Goal: Task Accomplishment & Management: Manage account settings

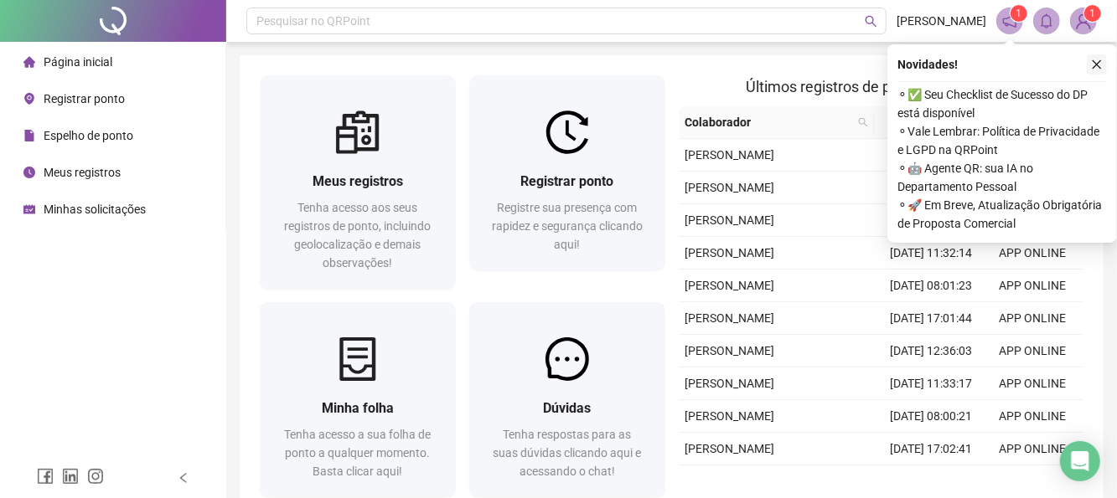
click at [1098, 60] on icon "close" at bounding box center [1097, 65] width 12 height 12
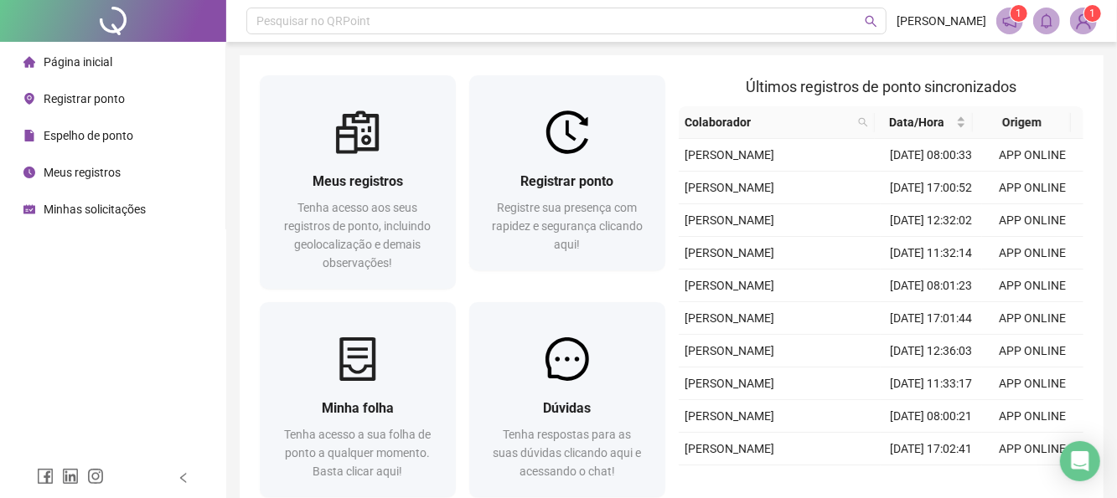
click at [114, 101] on span "Registrar ponto" at bounding box center [84, 98] width 81 height 13
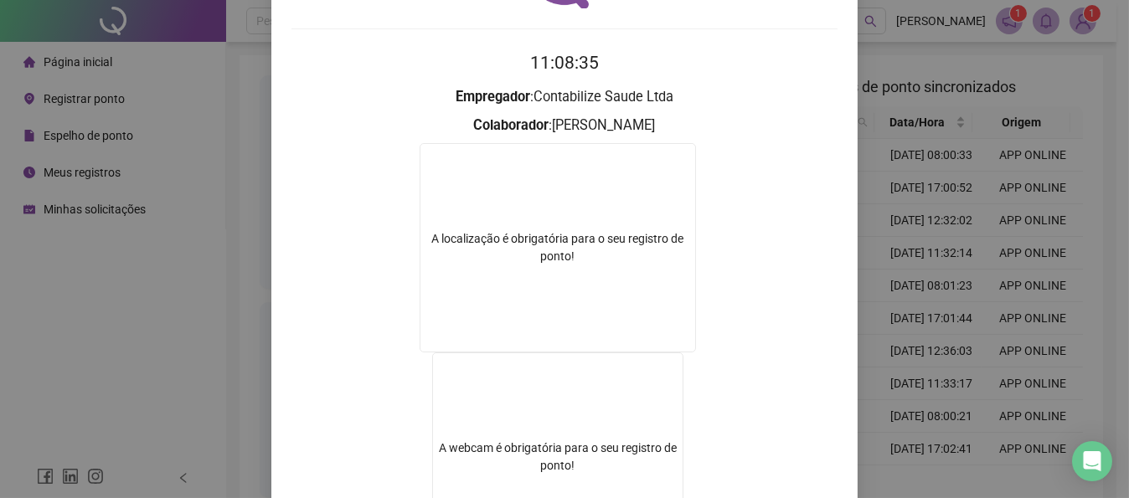
scroll to position [57, 0]
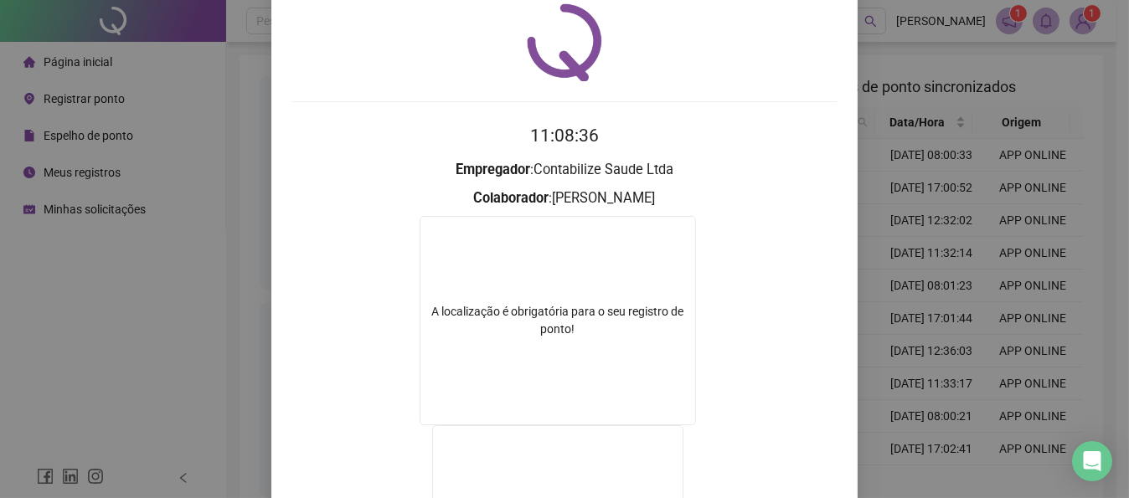
click at [566, 281] on div "A localização é obrigatória para o seu registro de ponto!" at bounding box center [558, 320] width 276 height 209
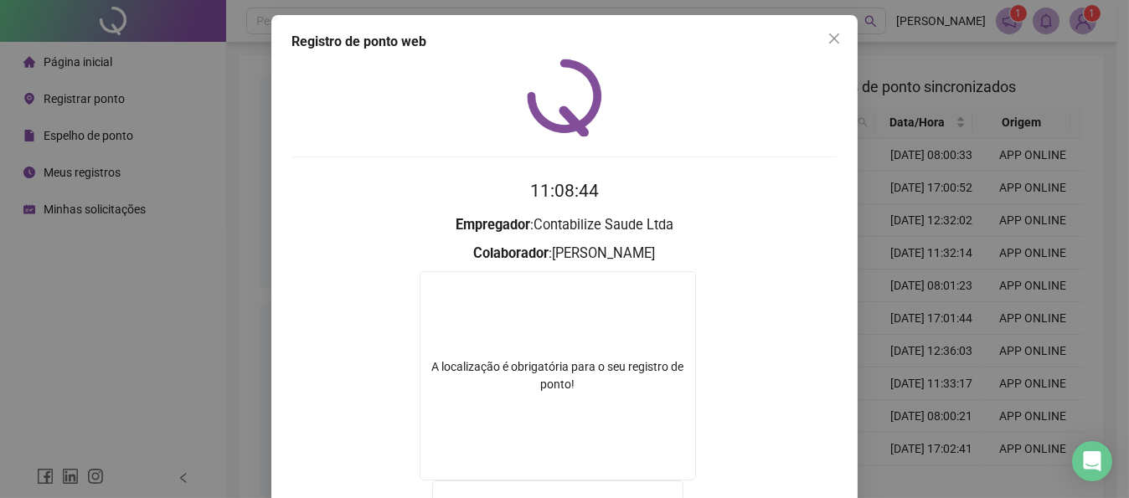
scroll to position [0, 0]
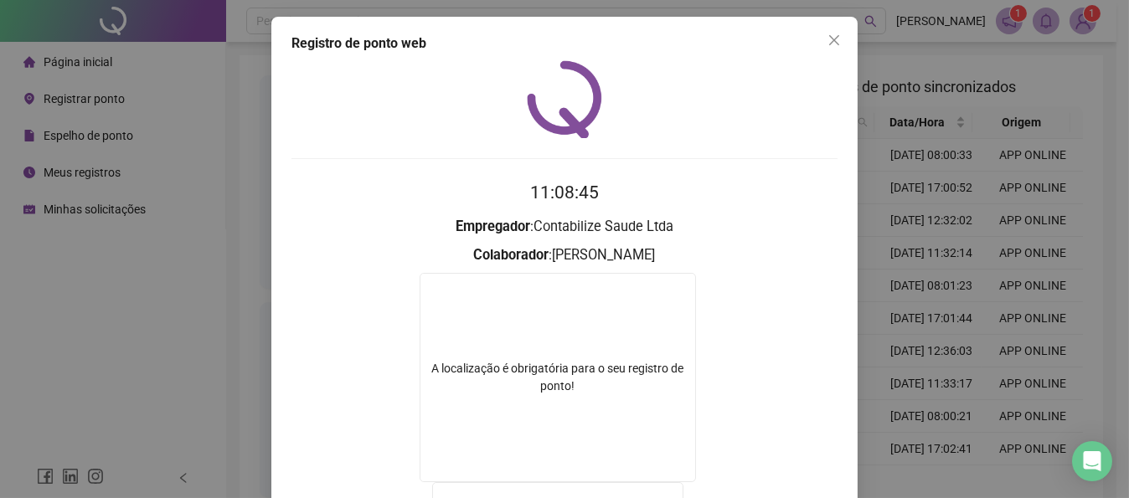
click at [844, 37] on div "Registro de ponto web 11:08:45 Empregador : Contabilize Saude Ltda Colaborador …" at bounding box center [564, 402] width 586 height 771
click at [833, 39] on icon "close" at bounding box center [834, 40] width 13 height 13
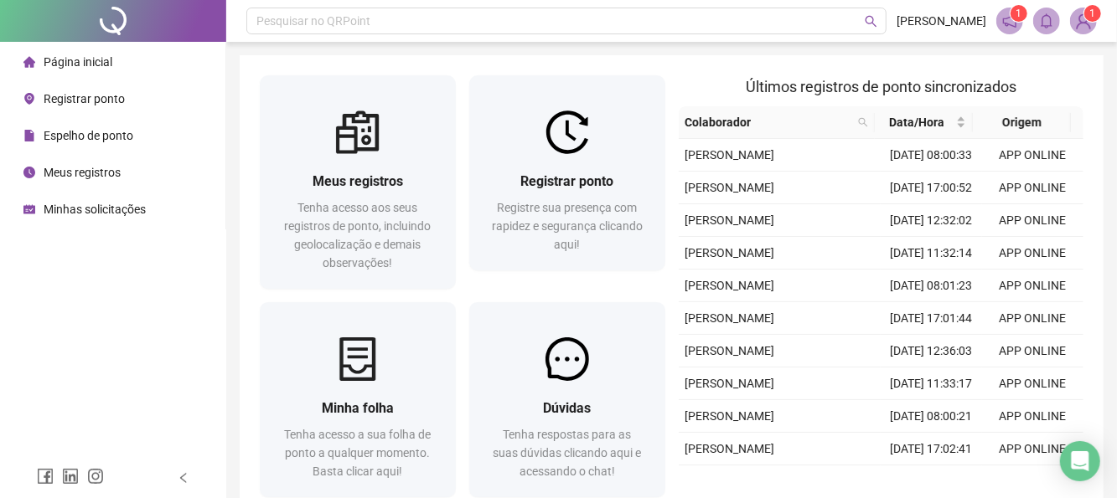
click at [110, 100] on span "Registrar ponto" at bounding box center [84, 98] width 81 height 13
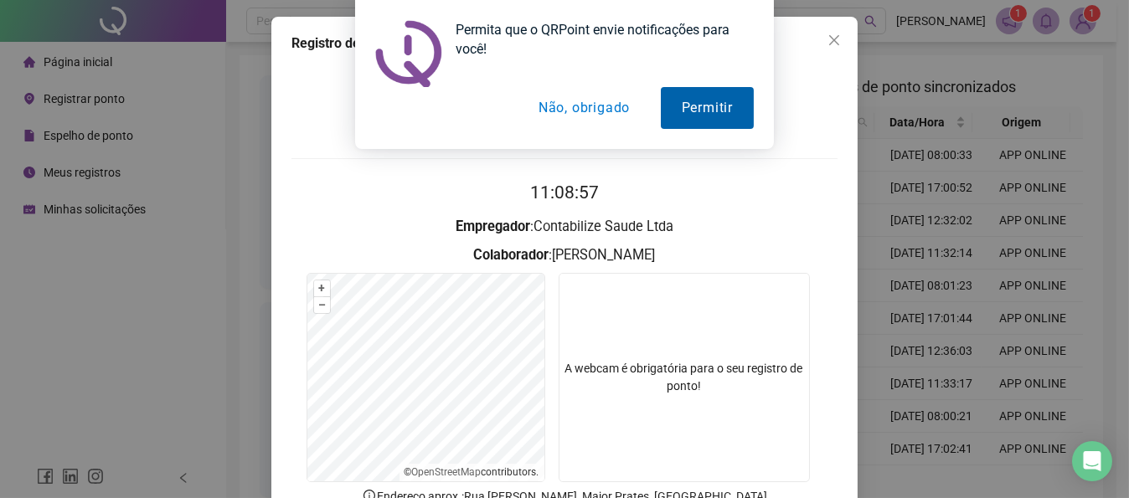
click at [721, 105] on button "Permitir" at bounding box center [707, 108] width 93 height 42
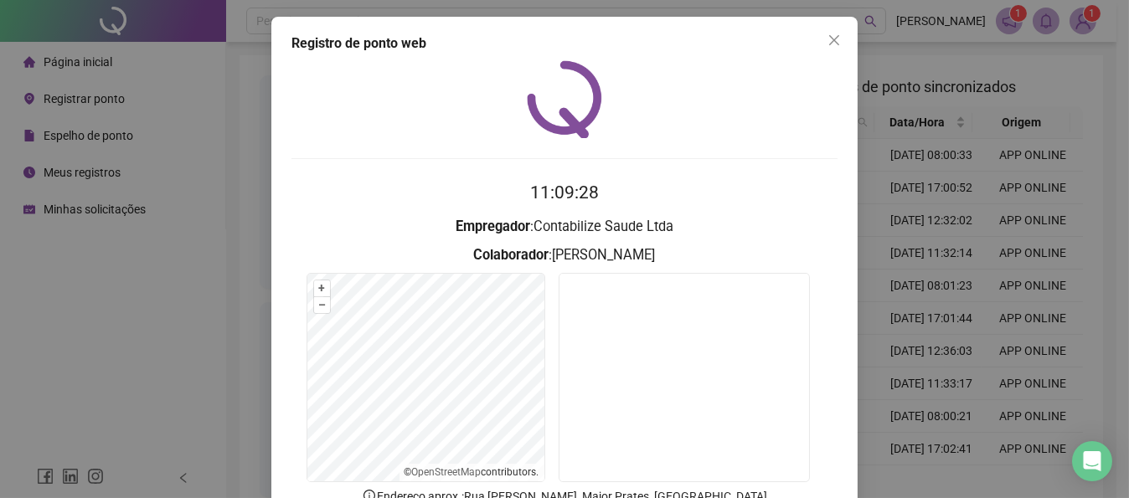
drag, startPoint x: 744, startPoint y: 343, endPoint x: 657, endPoint y: 219, distance: 151.5
click at [657, 219] on h3 "Empregador : Contabilize Saude Ltda" at bounding box center [565, 227] width 546 height 22
click at [829, 43] on icon "close" at bounding box center [834, 40] width 10 height 10
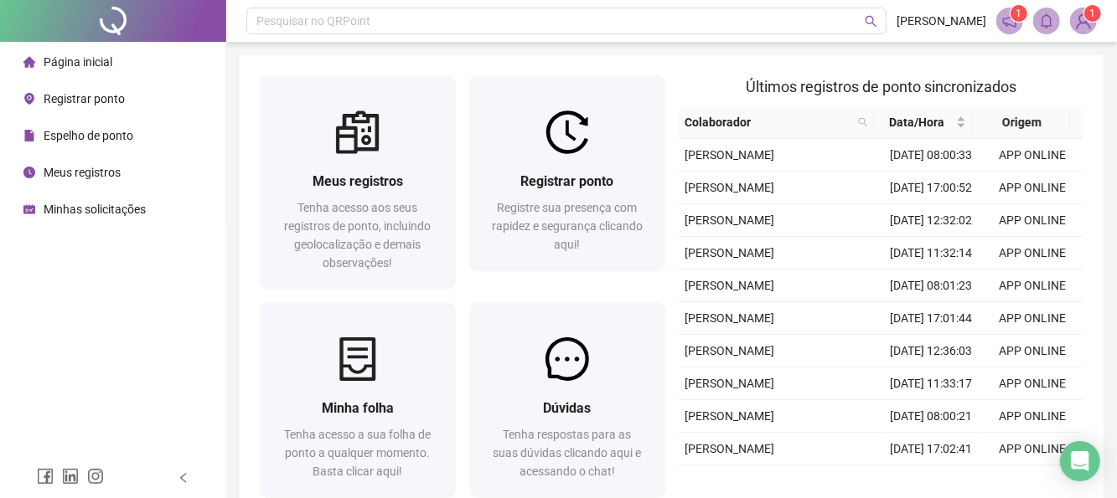
click at [1076, 13] on img at bounding box center [1083, 20] width 25 height 25
click at [1017, 23] on span at bounding box center [1009, 21] width 27 height 27
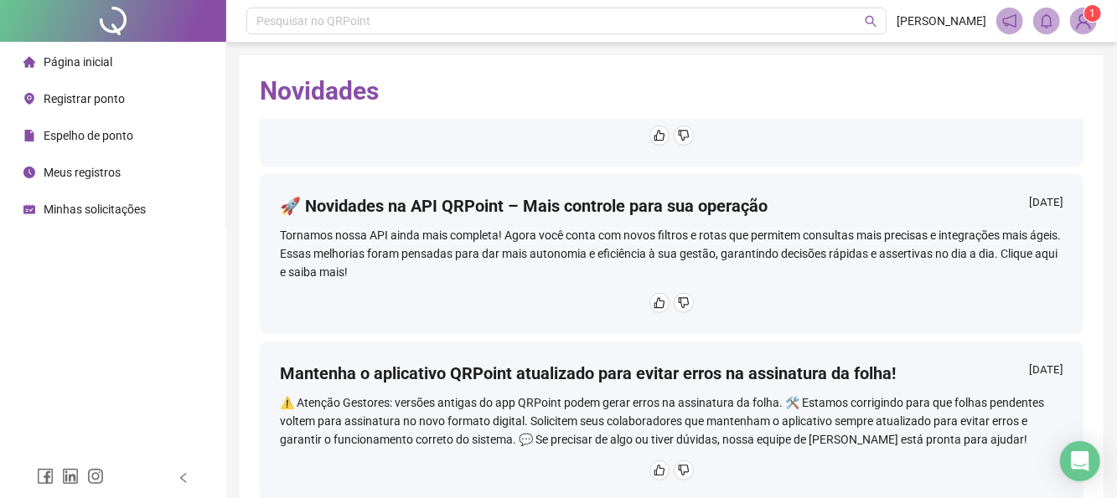
scroll to position [702, 0]
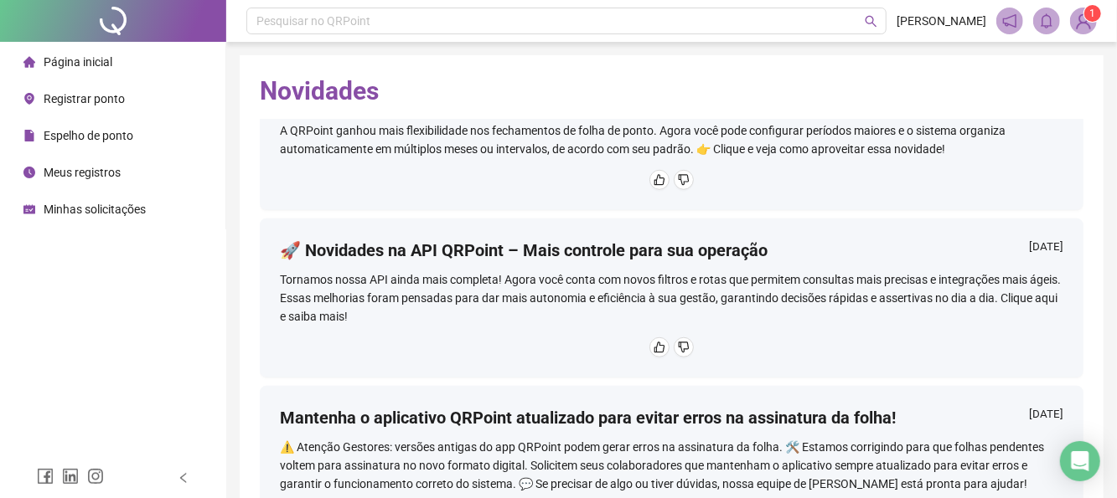
click at [1072, 20] on img at bounding box center [1083, 20] width 25 height 25
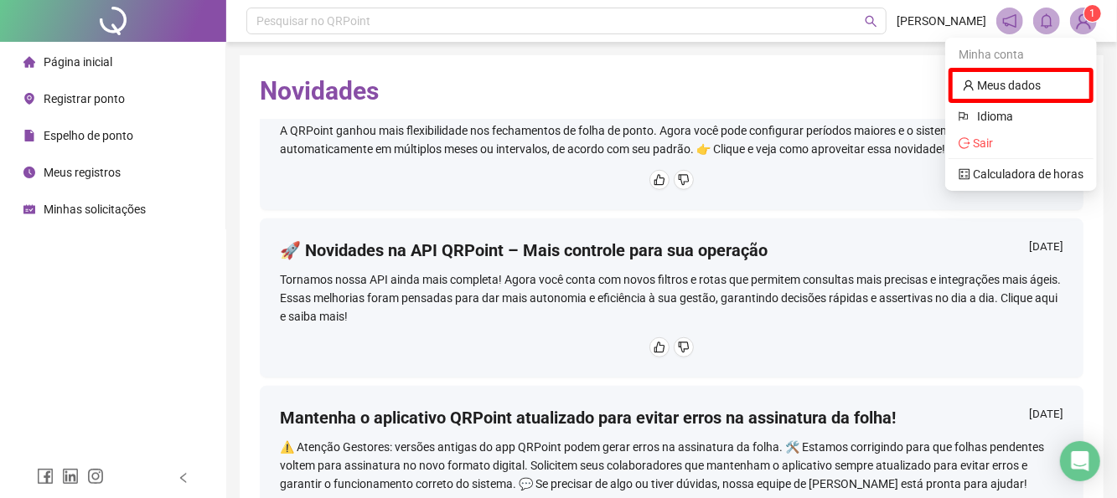
click at [333, 78] on h2 "Novidades" at bounding box center [671, 91] width 823 height 32
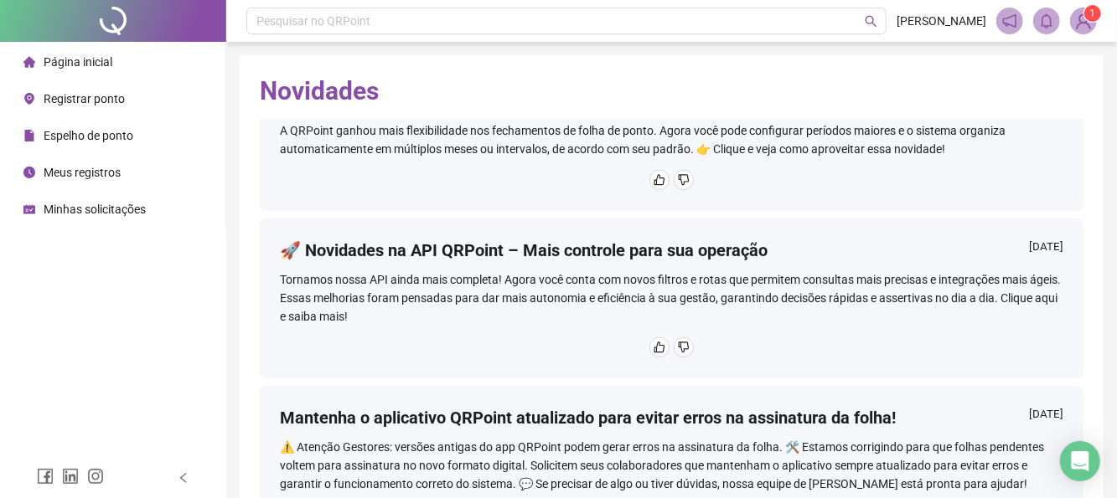
click at [100, 56] on span "Página inicial" at bounding box center [78, 61] width 69 height 13
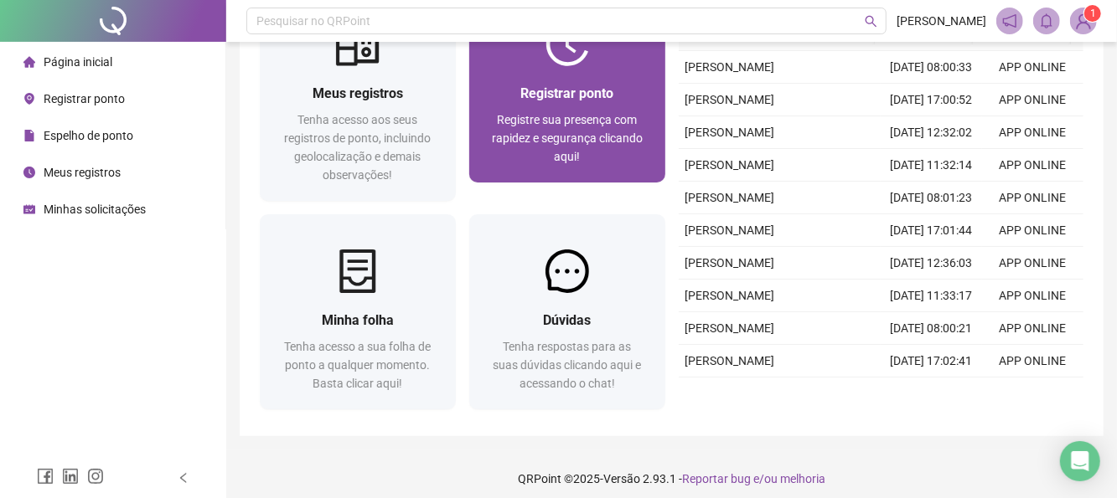
scroll to position [98, 0]
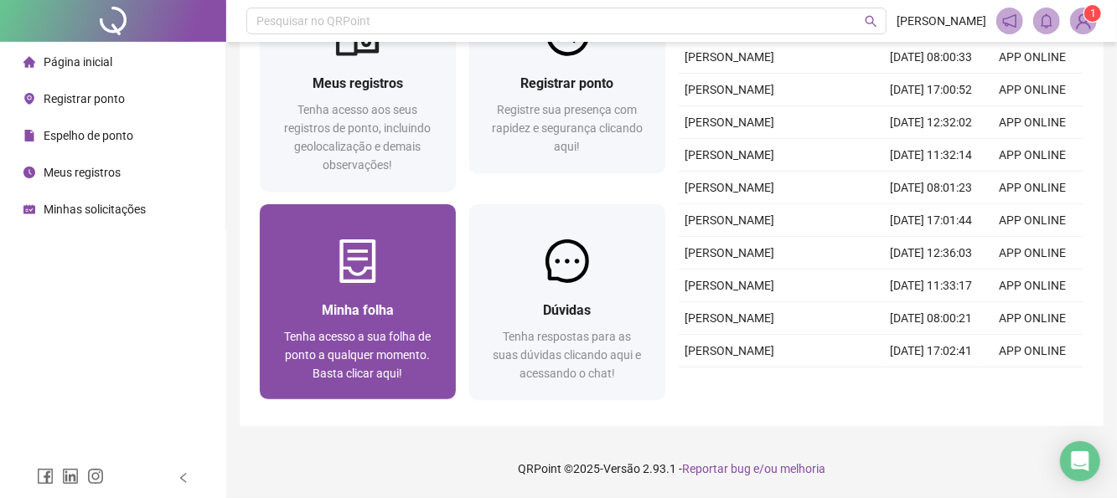
click at [421, 309] on div "Minha folha" at bounding box center [358, 310] width 156 height 21
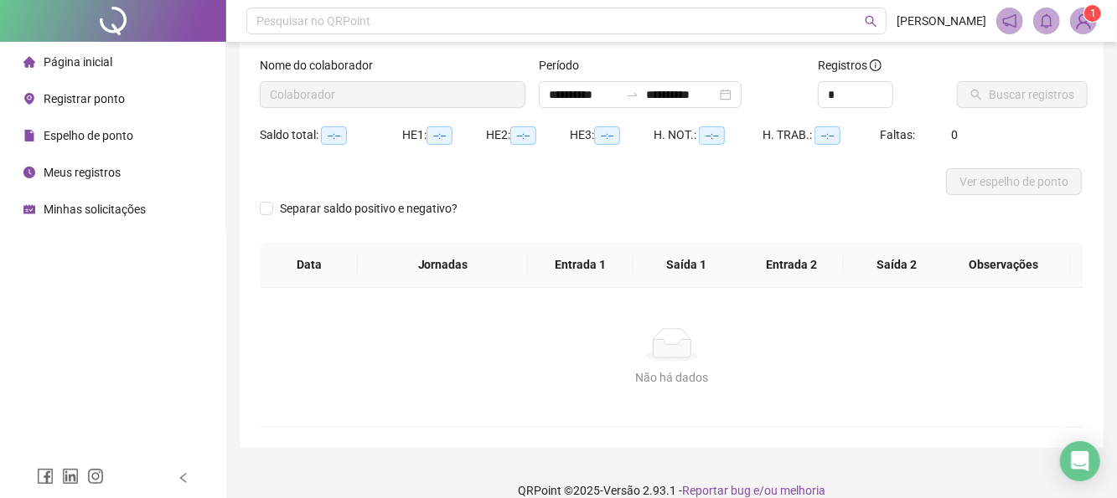
type input "**********"
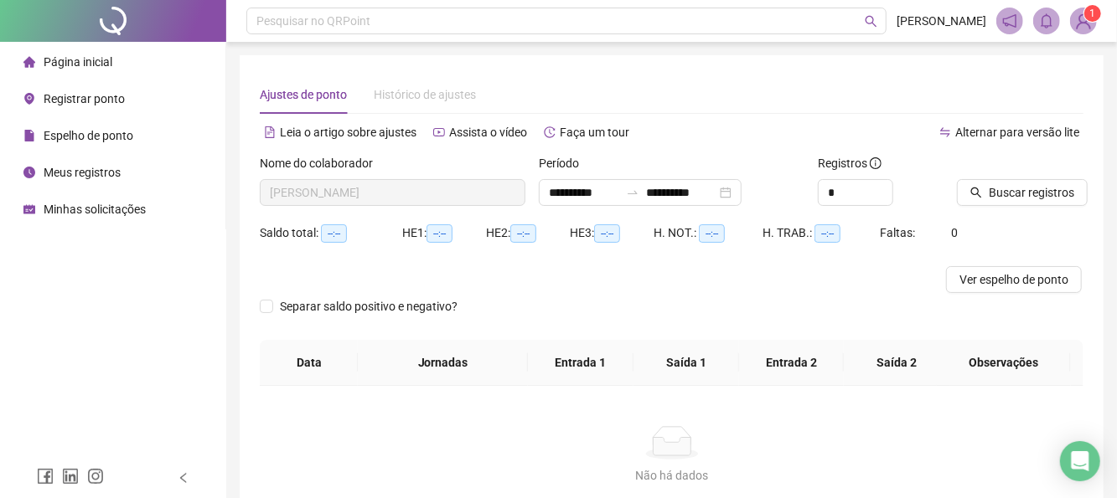
click at [110, 59] on span "Página inicial" at bounding box center [78, 61] width 69 height 13
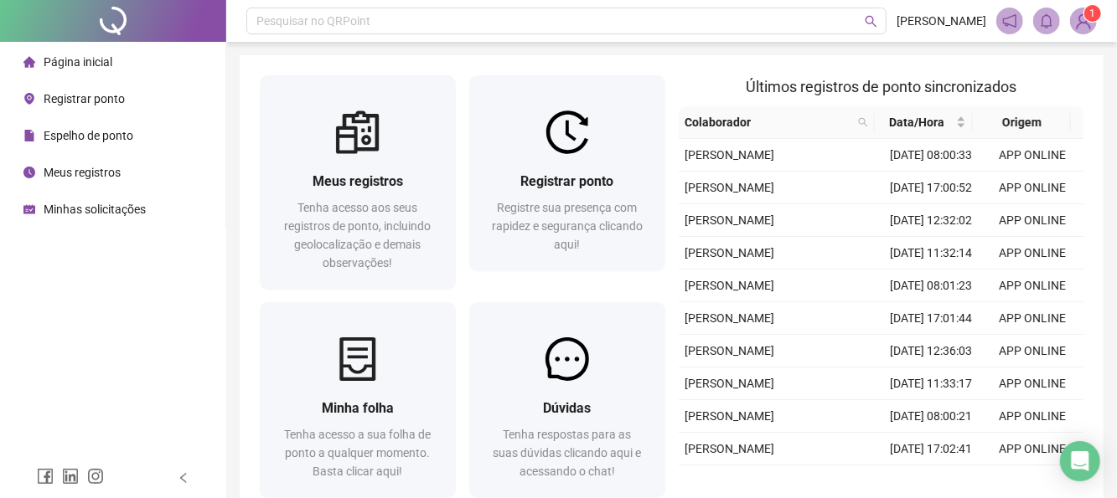
click at [1095, 18] on span "1" at bounding box center [1093, 14] width 6 height 12
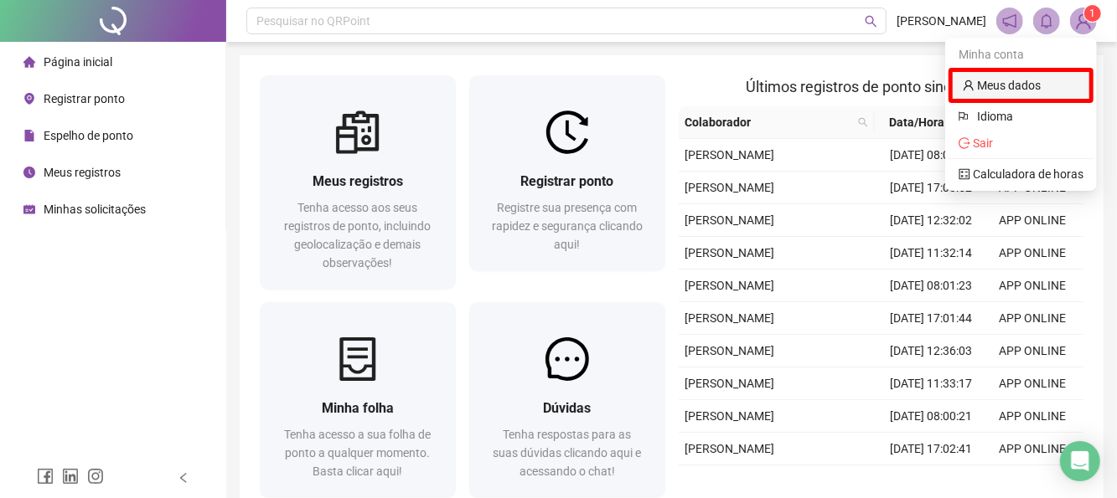
click at [1019, 92] on link "Meus dados" at bounding box center [1001, 85] width 78 height 13
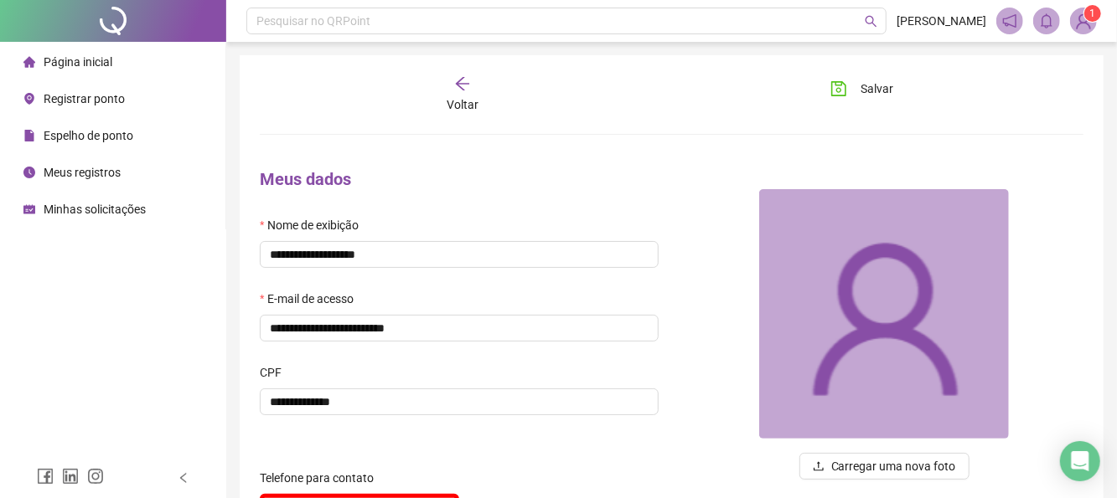
click at [1102, 15] on header "Pesquisar no QRPoint [PERSON_NAME] 1" at bounding box center [671, 21] width 890 height 42
click at [1092, 15] on span "1" at bounding box center [1093, 14] width 6 height 12
click at [75, 14] on div at bounding box center [113, 21] width 226 height 42
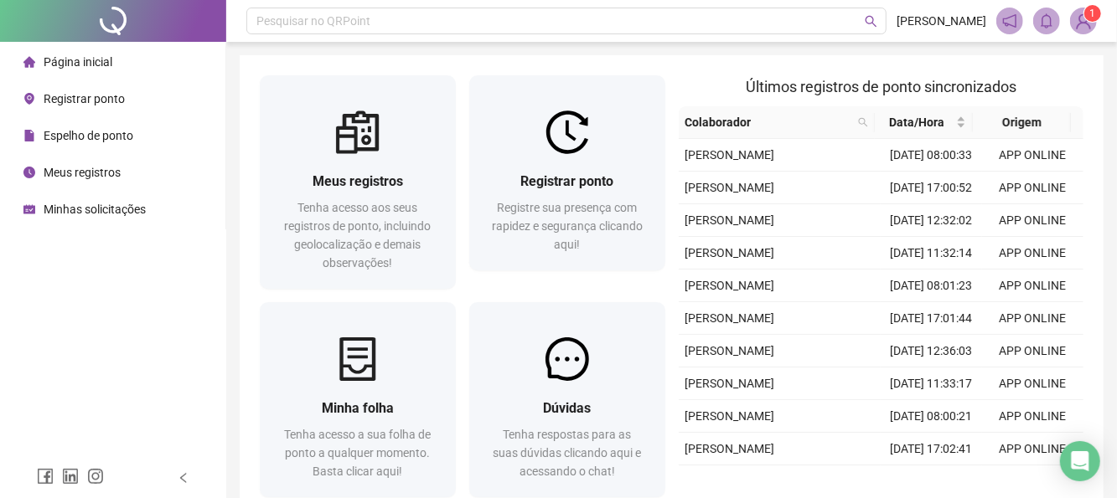
click at [116, 17] on div at bounding box center [113, 21] width 226 height 42
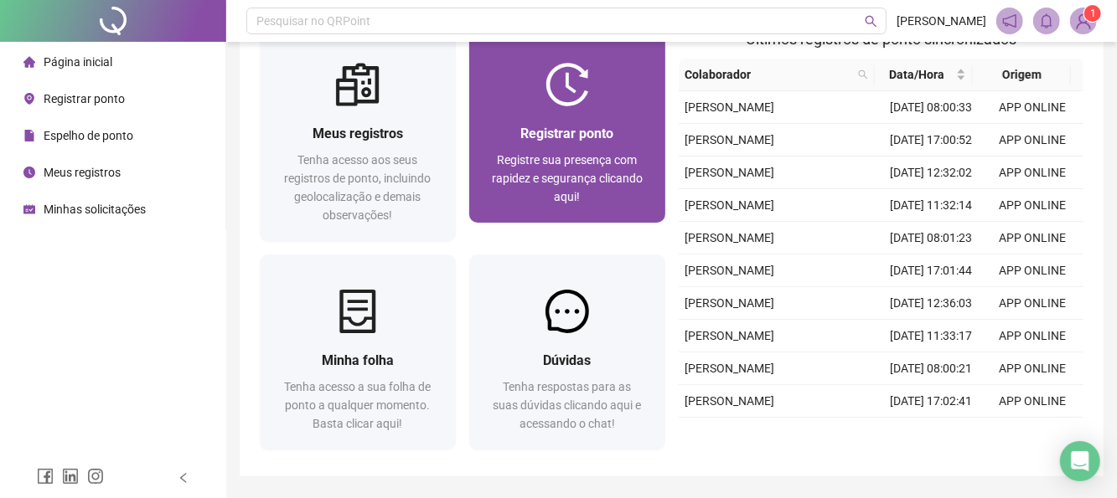
scroll to position [98, 0]
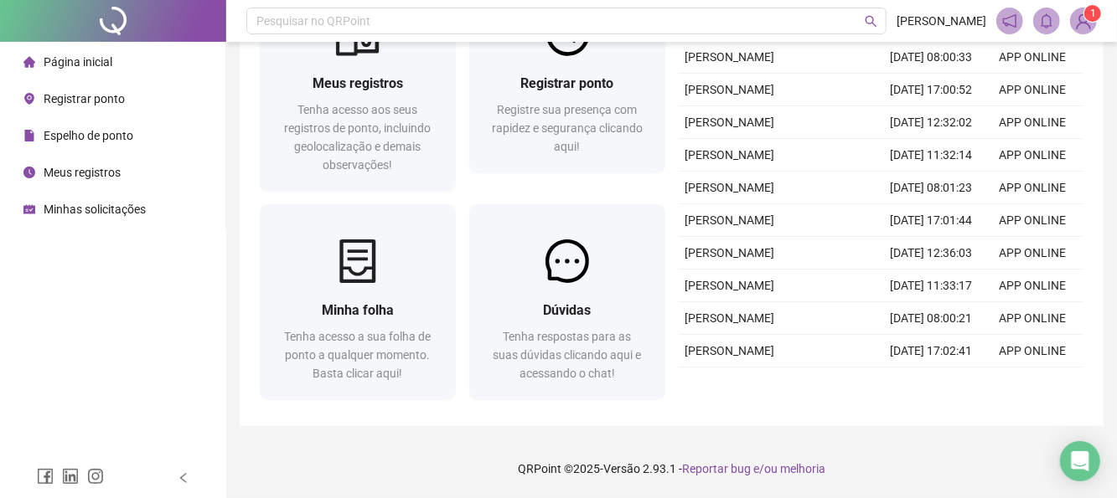
click at [111, 59] on li "Página inicial" at bounding box center [112, 62] width 219 height 34
click at [183, 482] on icon "left" at bounding box center [184, 478] width 12 height 12
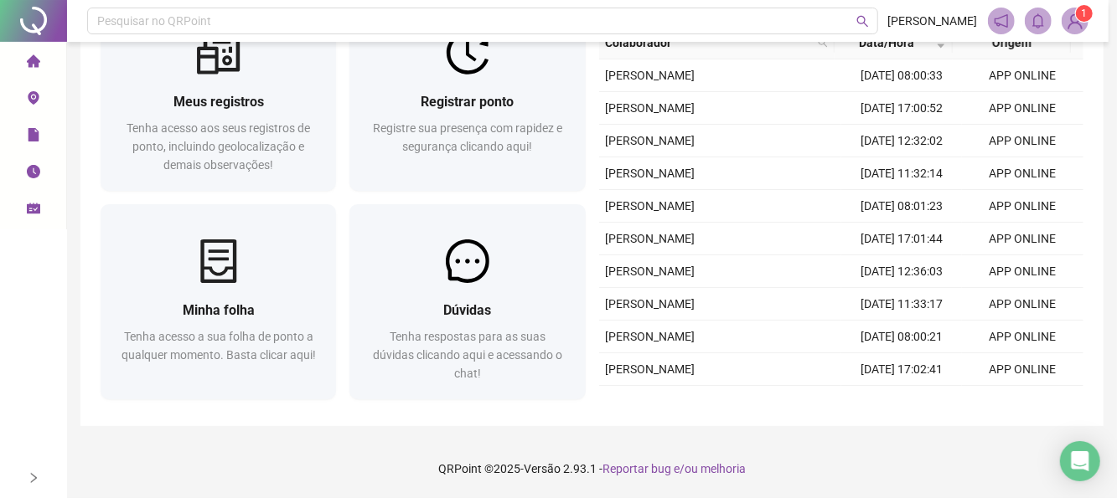
scroll to position [79, 0]
click at [19, 483] on div at bounding box center [33, 478] width 67 height 40
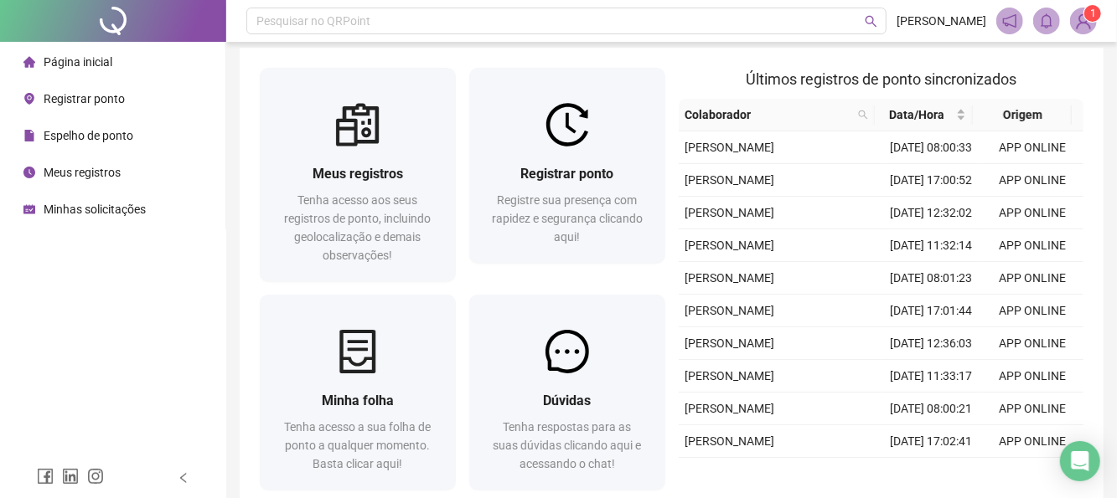
scroll to position [0, 0]
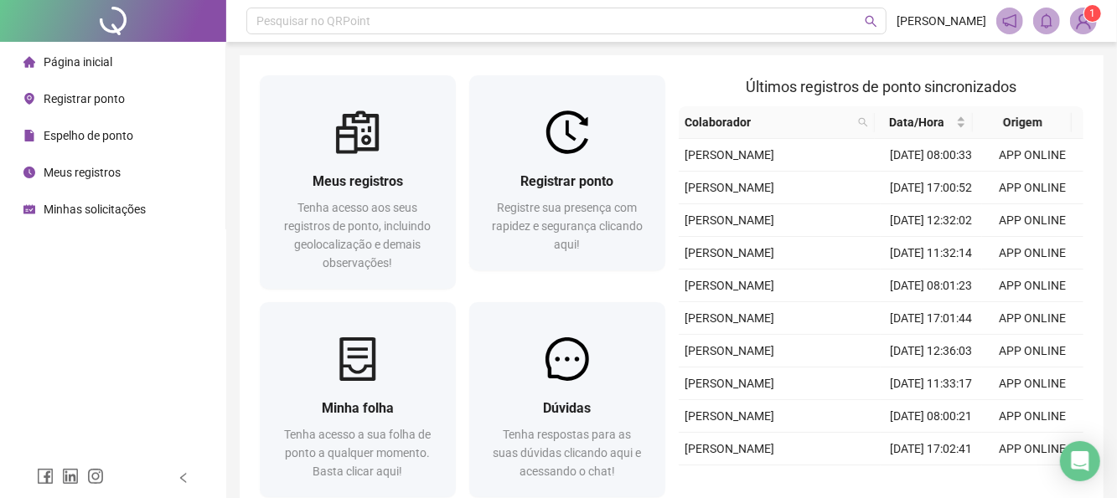
click at [1083, 16] on img at bounding box center [1083, 20] width 25 height 25
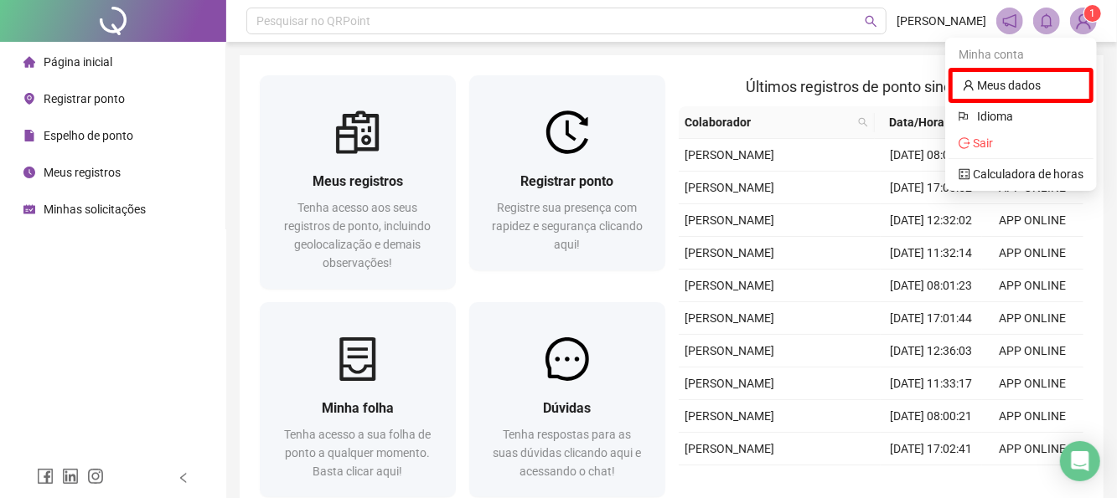
click at [1083, 16] on img at bounding box center [1083, 20] width 25 height 25
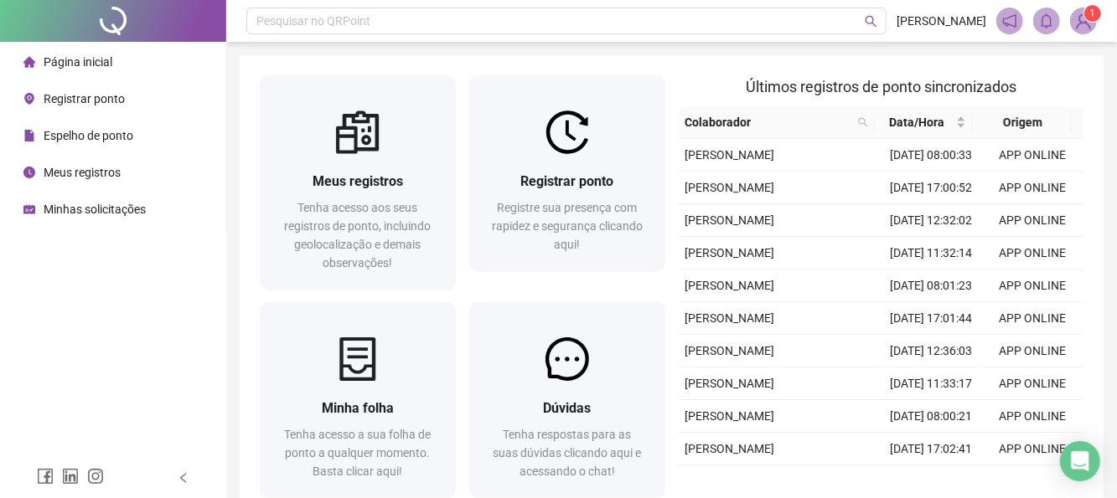
click at [109, 59] on span "Página inicial" at bounding box center [78, 61] width 69 height 13
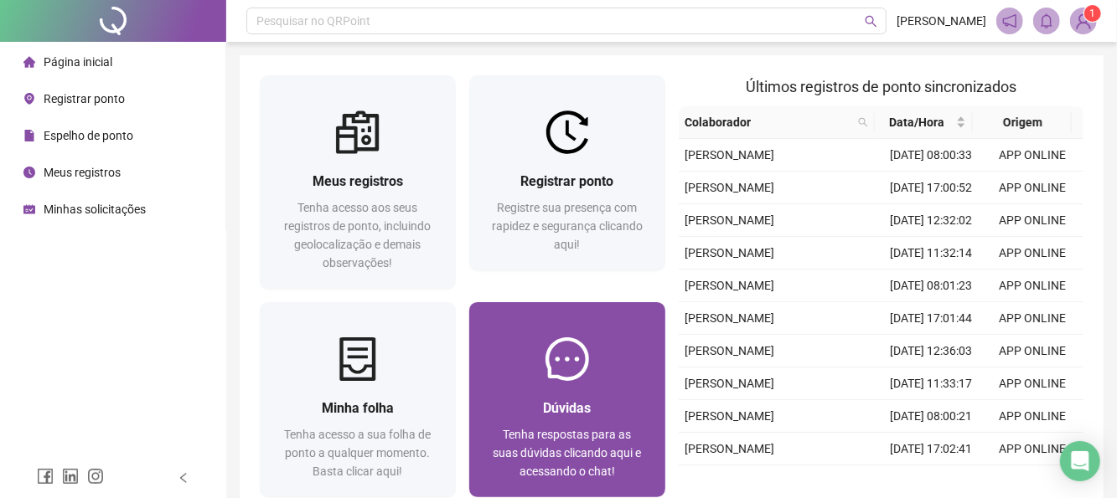
click at [555, 364] on img at bounding box center [567, 360] width 44 height 44
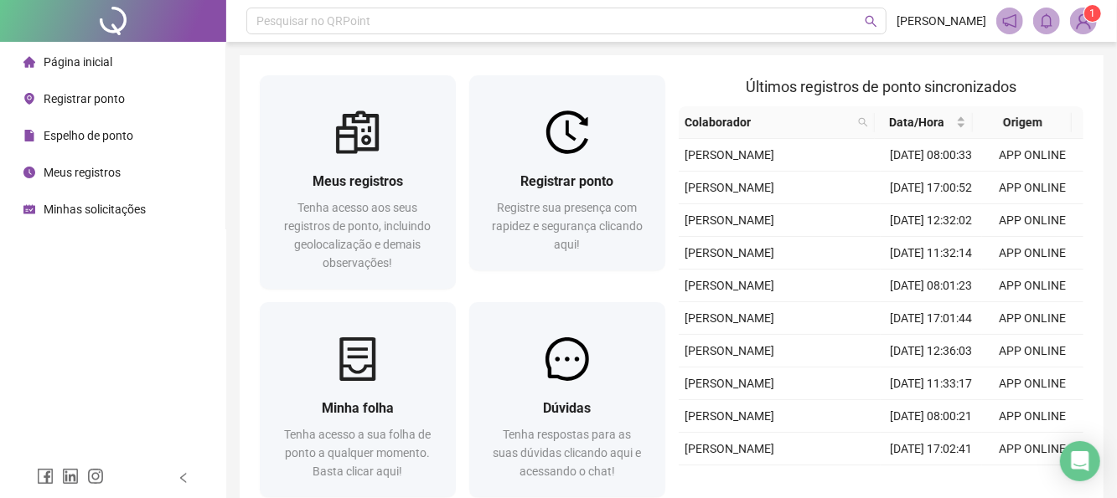
click at [1008, 24] on icon "notification" at bounding box center [1009, 20] width 13 height 13
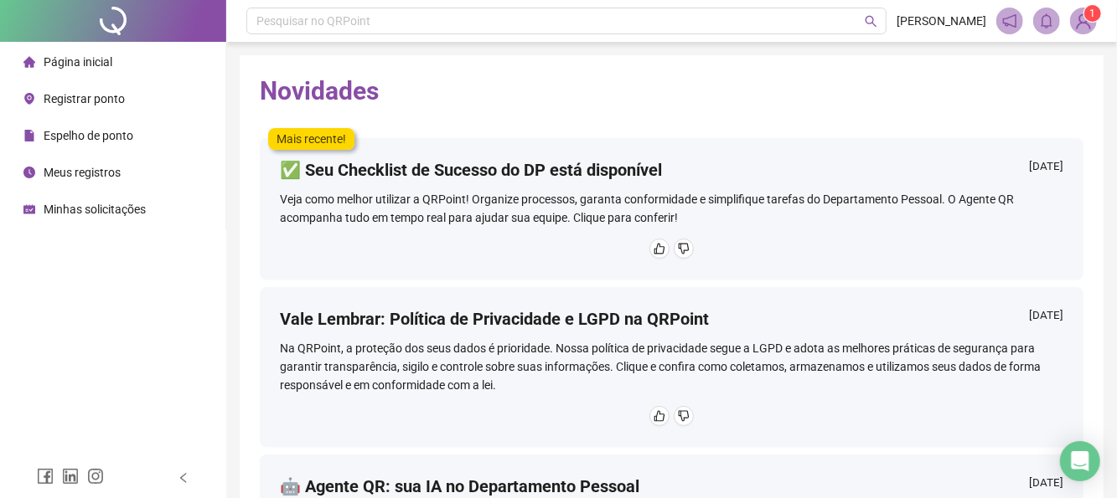
click at [1086, 14] on sup "1" at bounding box center [1092, 13] width 17 height 17
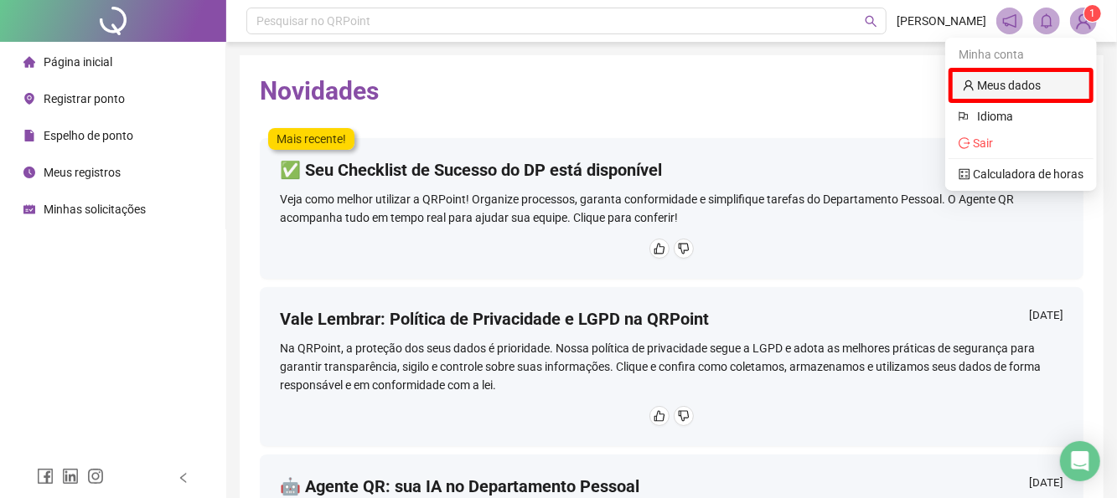
click at [1040, 86] on link "Meus dados" at bounding box center [1001, 85] width 78 height 13
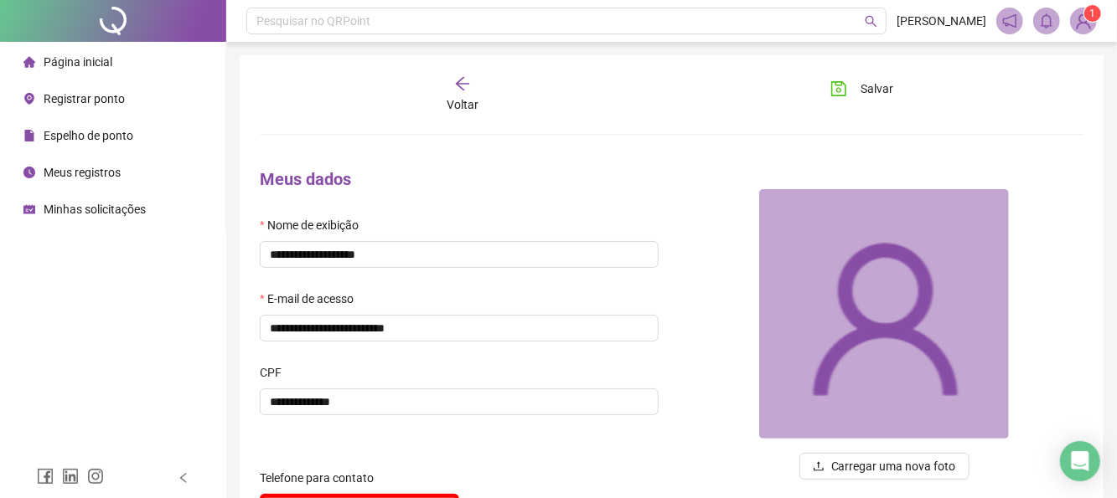
click at [111, 23] on div at bounding box center [113, 21] width 226 height 42
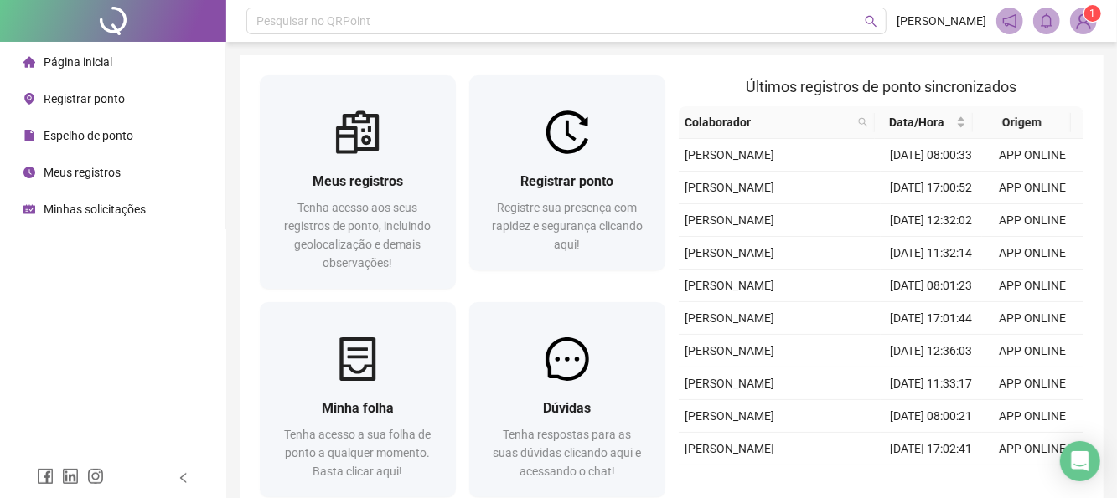
click at [128, 141] on span "Espelho de ponto" at bounding box center [89, 135] width 90 height 13
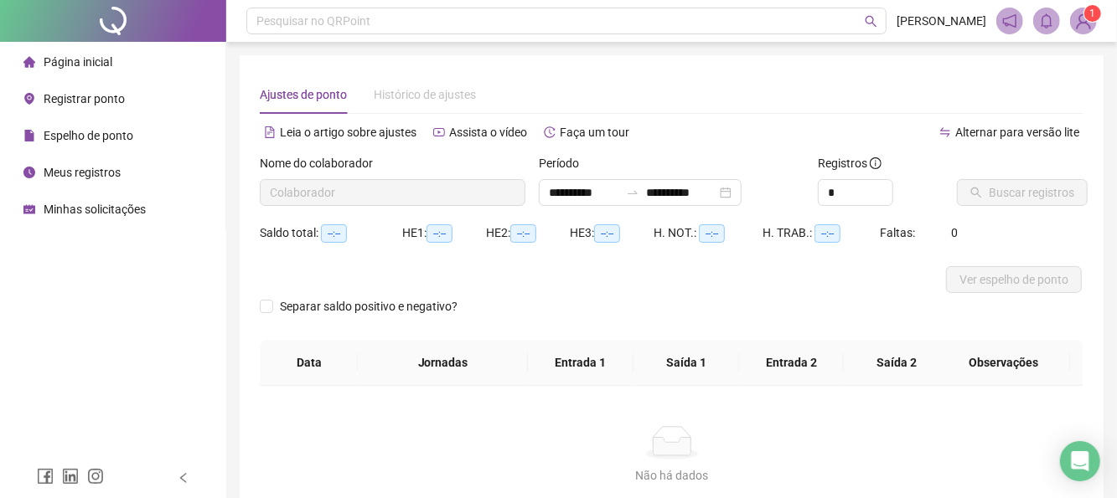
type input "**********"
click at [100, 172] on span "Meus registros" at bounding box center [82, 172] width 77 height 13
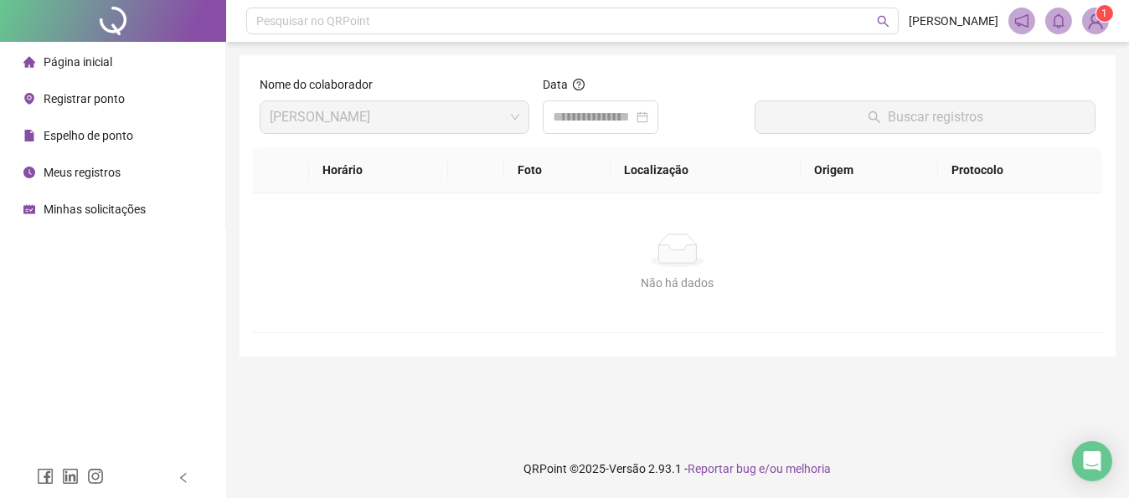
click at [144, 209] on li "Minhas solicitações" at bounding box center [112, 210] width 219 height 34
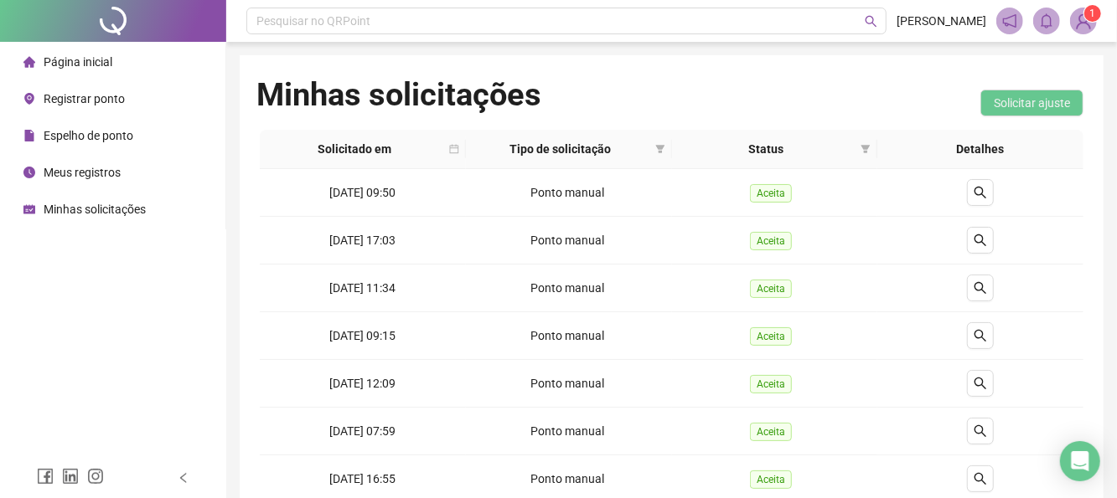
click at [91, 173] on span "Meus registros" at bounding box center [82, 172] width 77 height 13
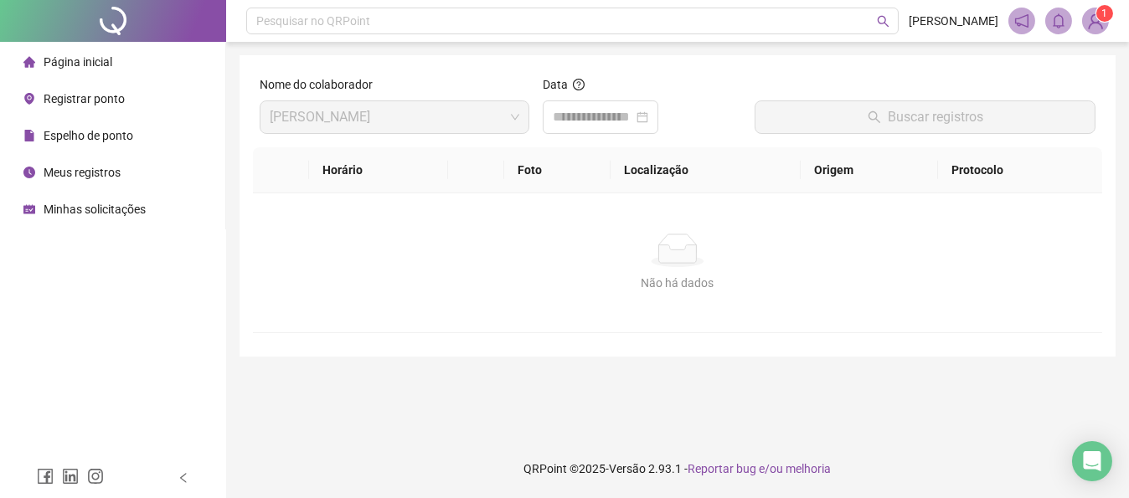
click at [445, 145] on div "Nome do colaborador [PERSON_NAME]" at bounding box center [394, 111] width 283 height 72
click at [427, 101] on span "[PERSON_NAME]" at bounding box center [395, 117] width 250 height 32
click at [597, 101] on div at bounding box center [601, 118] width 116 height 34
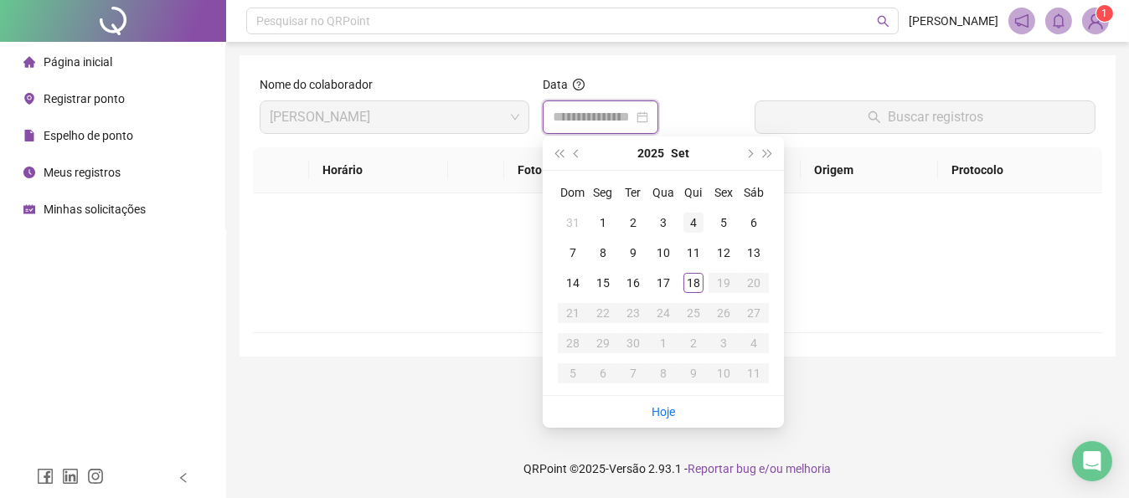
type input "**********"
click at [688, 221] on div "4" at bounding box center [694, 223] width 20 height 20
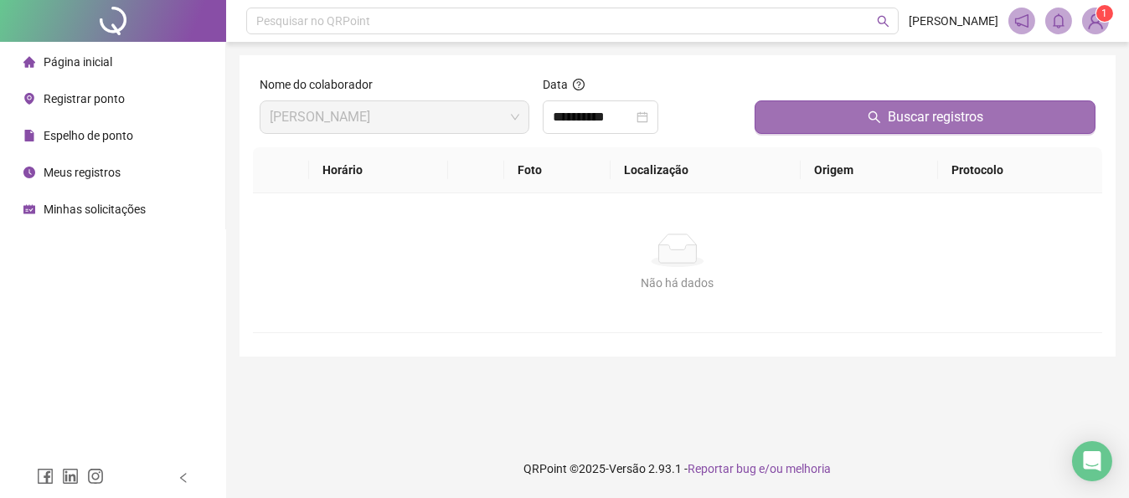
click at [818, 128] on button "Buscar registros" at bounding box center [925, 118] width 341 height 34
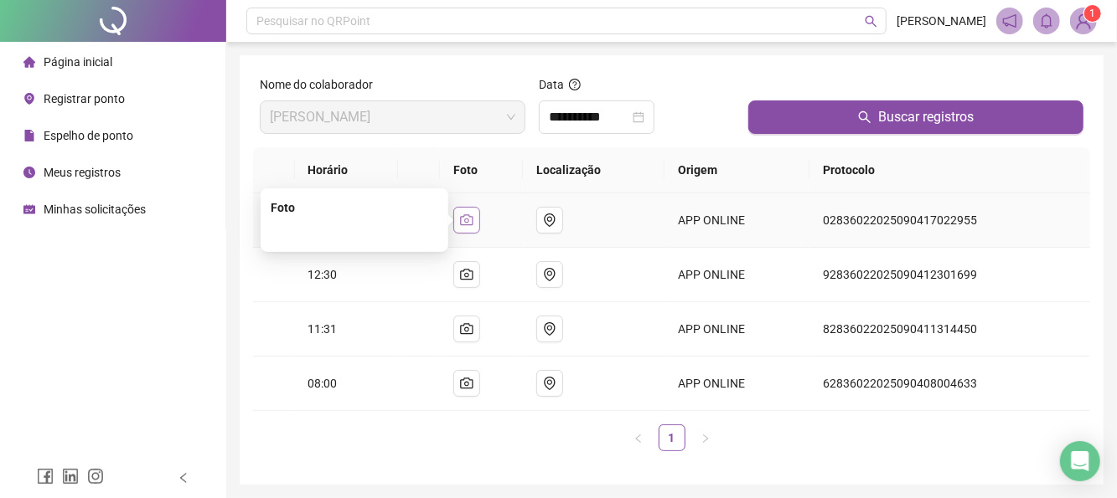
click at [472, 217] on icon "camera" at bounding box center [466, 219] width 13 height 11
click at [85, 49] on div "Página inicial" at bounding box center [67, 62] width 89 height 34
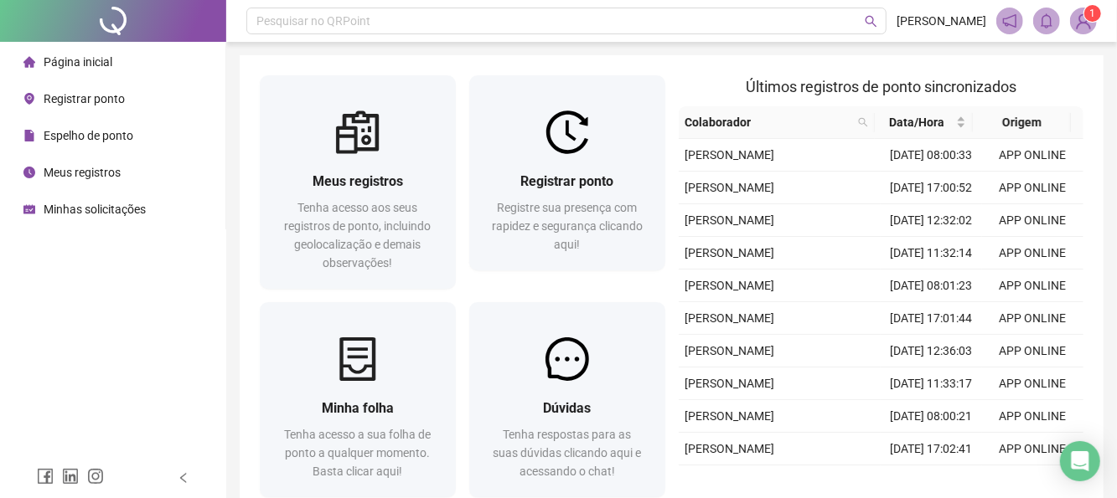
drag, startPoint x: 1040, startPoint y: 2, endPoint x: 699, endPoint y: 54, distance: 344.0
click at [699, 54] on div "Pesquisar no QRPoint [PERSON_NAME] 1 Meus registros Tenha acesso aos seus regis…" at bounding box center [671, 298] width 890 height 596
click at [1082, 59] on div "Meus registros Tenha acesso aos seus registros de ponto, incluindo geolocalizaç…" at bounding box center [672, 289] width 864 height 469
click at [1091, 456] on div "Open Intercom Messenger" at bounding box center [1080, 462] width 44 height 44
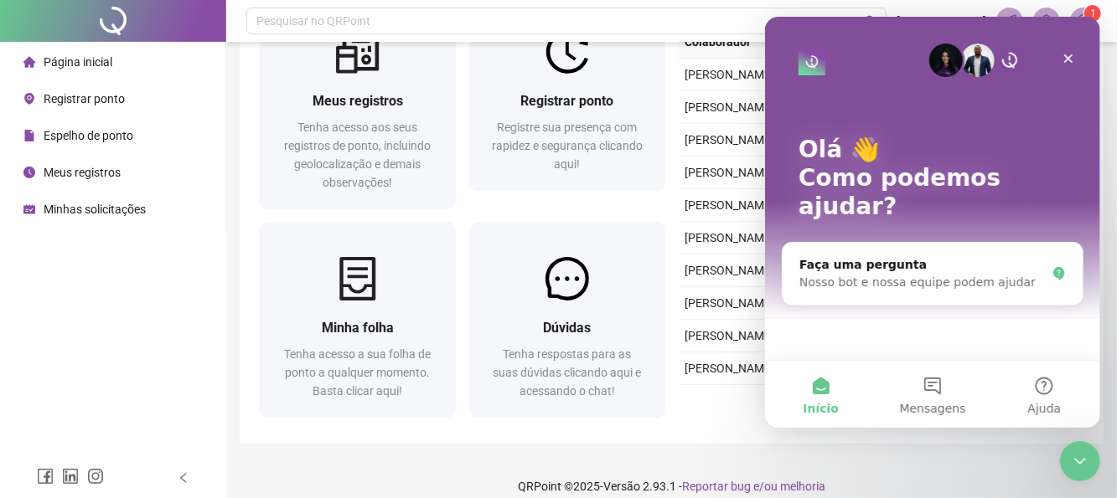
scroll to position [98, 0]
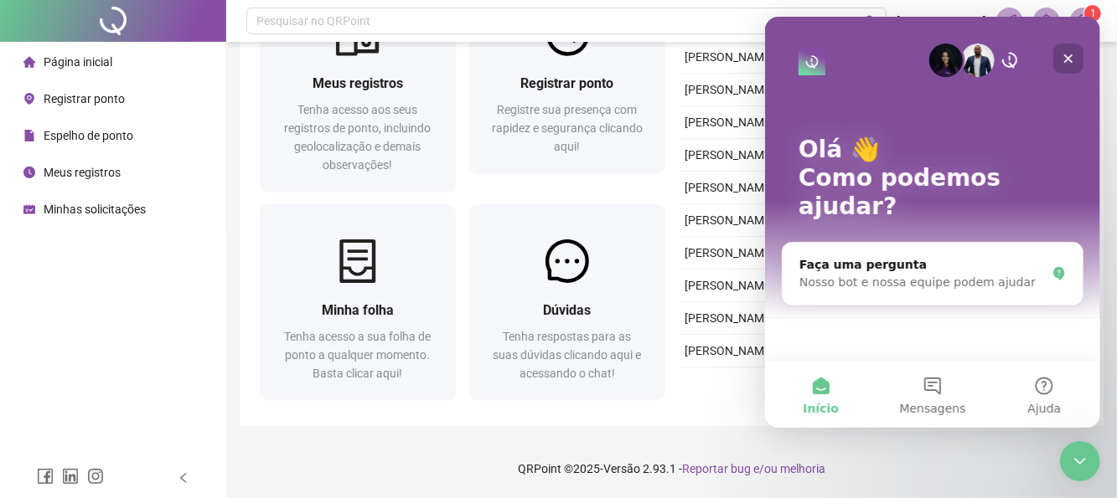
click at [1064, 65] on div "Fechar" at bounding box center [1067, 59] width 30 height 30
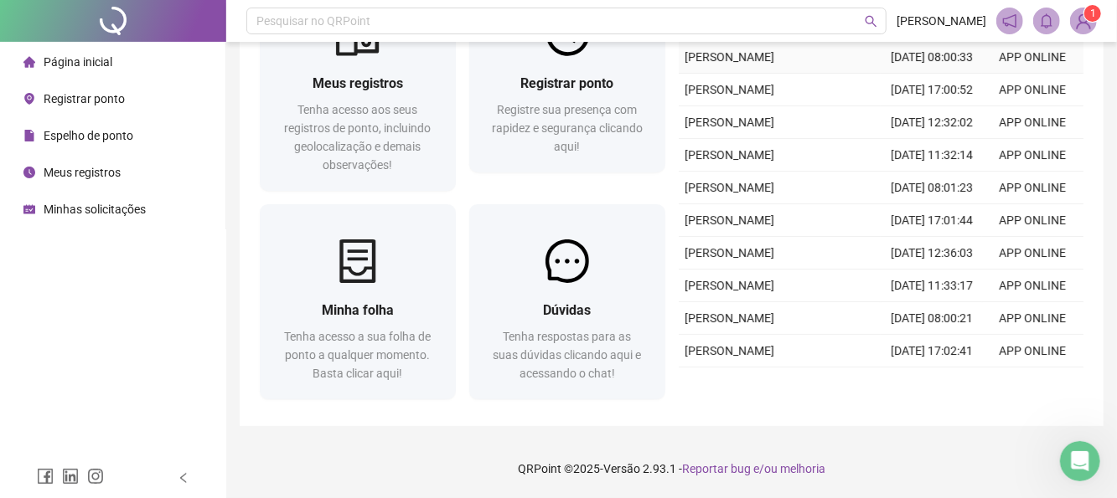
scroll to position [0, 0]
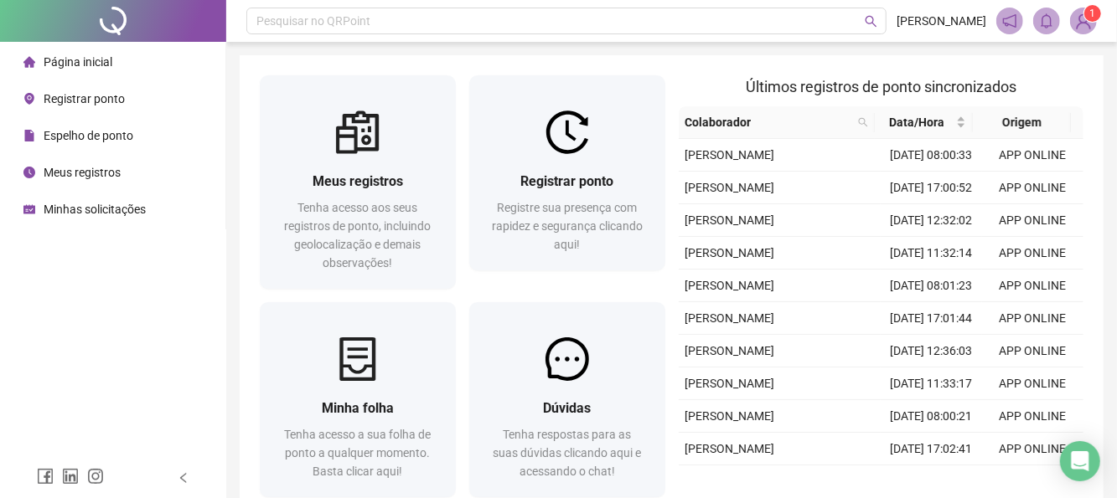
click at [105, 102] on span "Registrar ponto" at bounding box center [84, 98] width 81 height 13
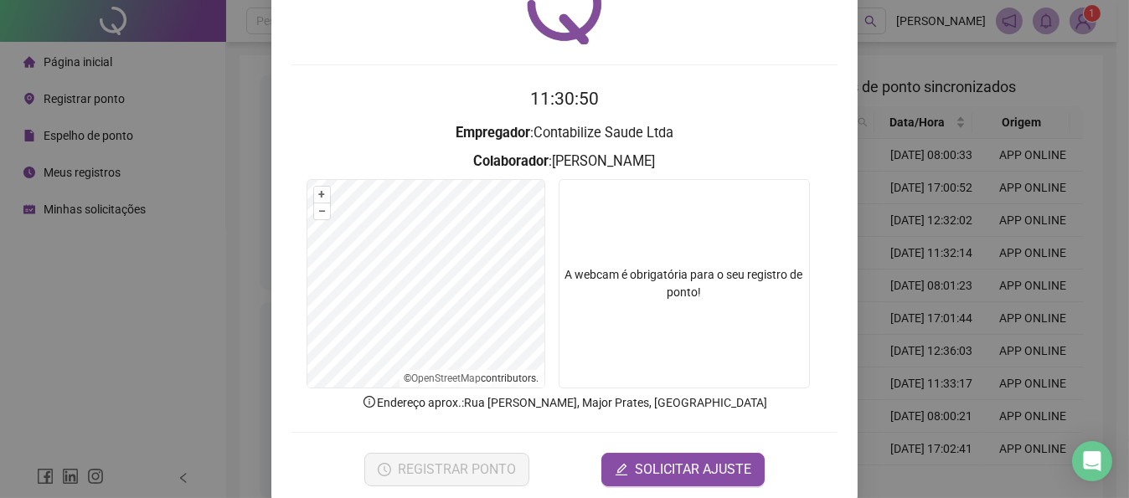
scroll to position [117, 0]
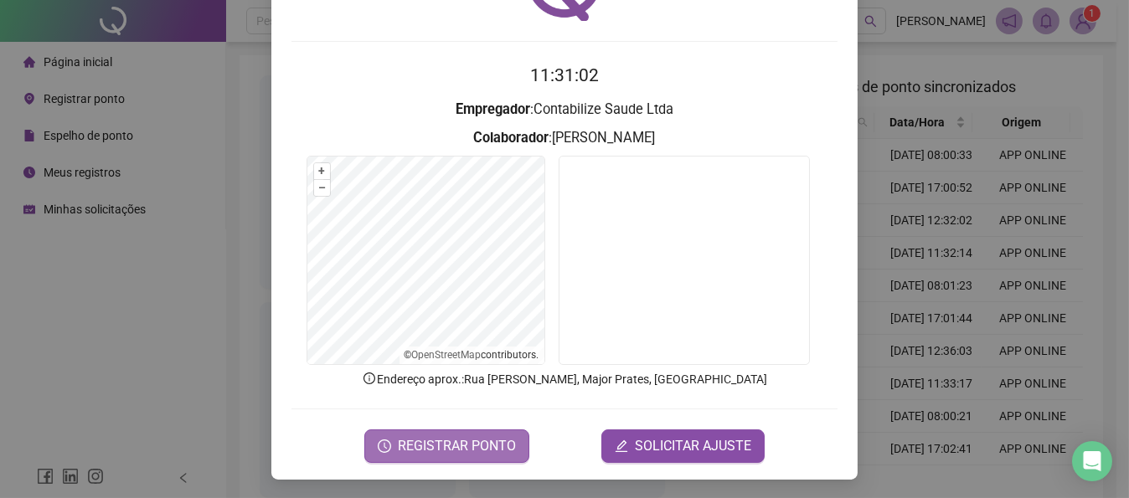
click at [481, 436] on span "REGISTRAR PONTO" at bounding box center [457, 446] width 118 height 20
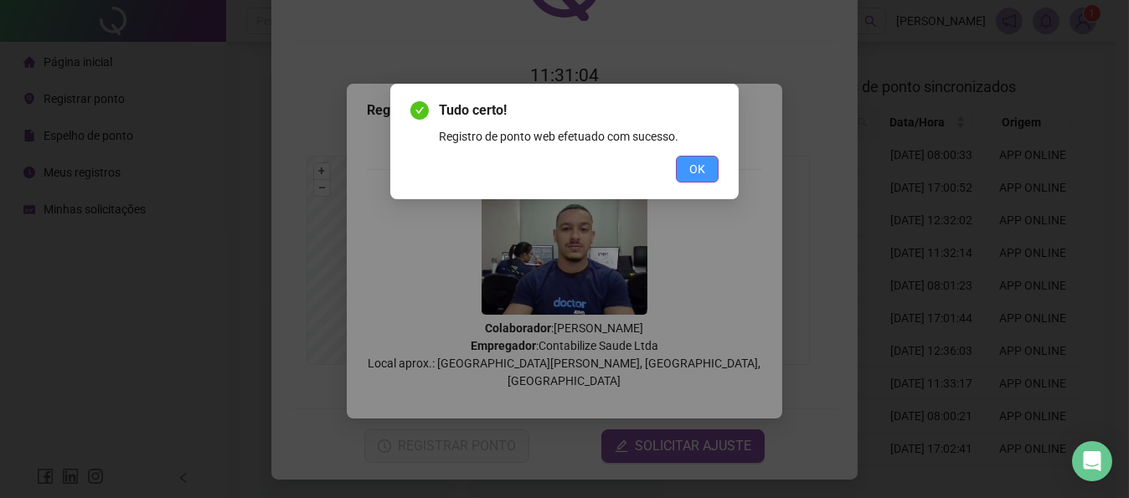
click at [688, 176] on button "OK" at bounding box center [697, 169] width 43 height 27
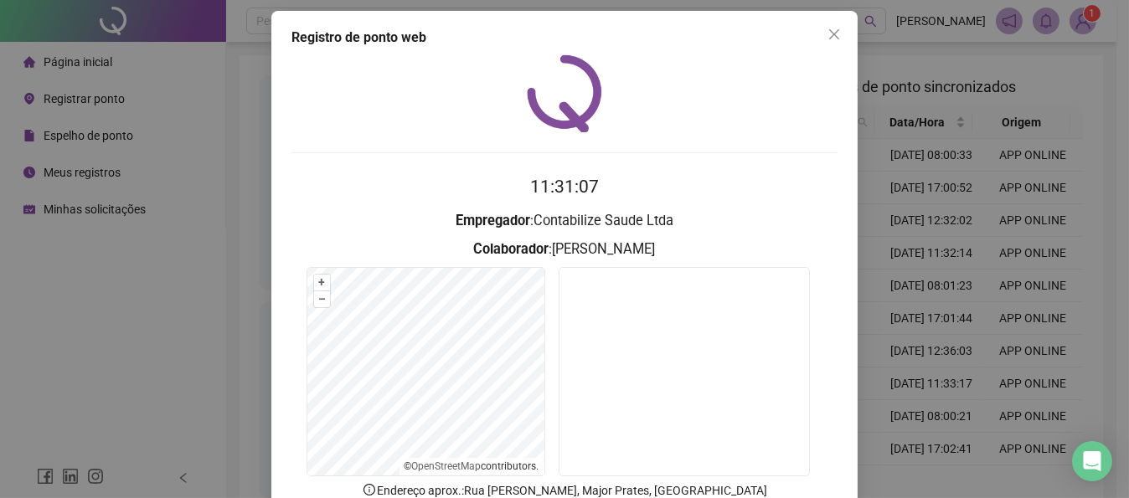
scroll to position [0, 0]
